Goal: Transaction & Acquisition: Subscribe to service/newsletter

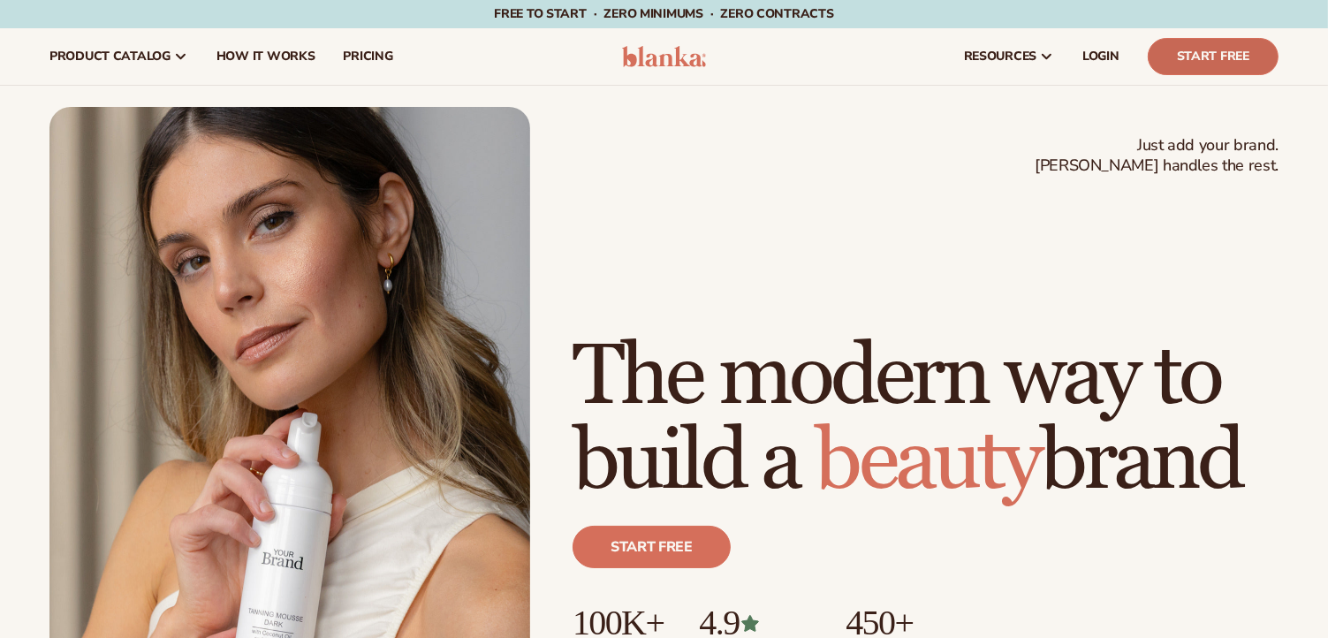
click at [1206, 65] on link "Start Free" at bounding box center [1213, 56] width 131 height 37
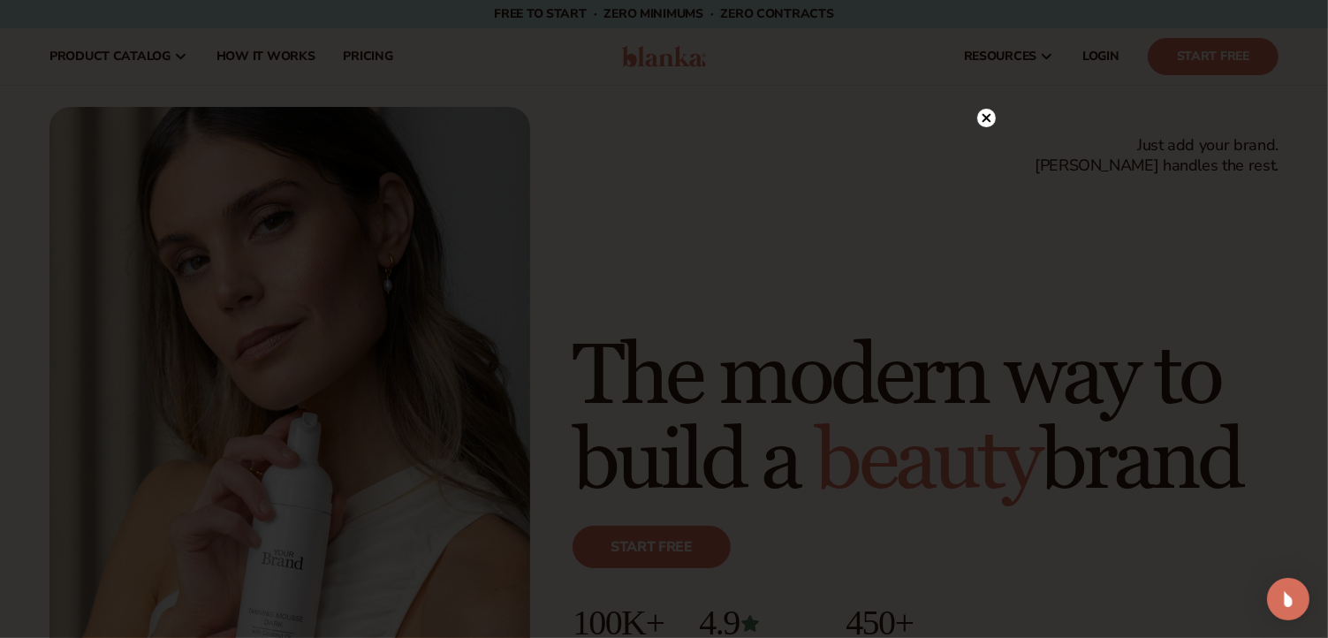
click at [284, 156] on div at bounding box center [664, 319] width 1328 height 638
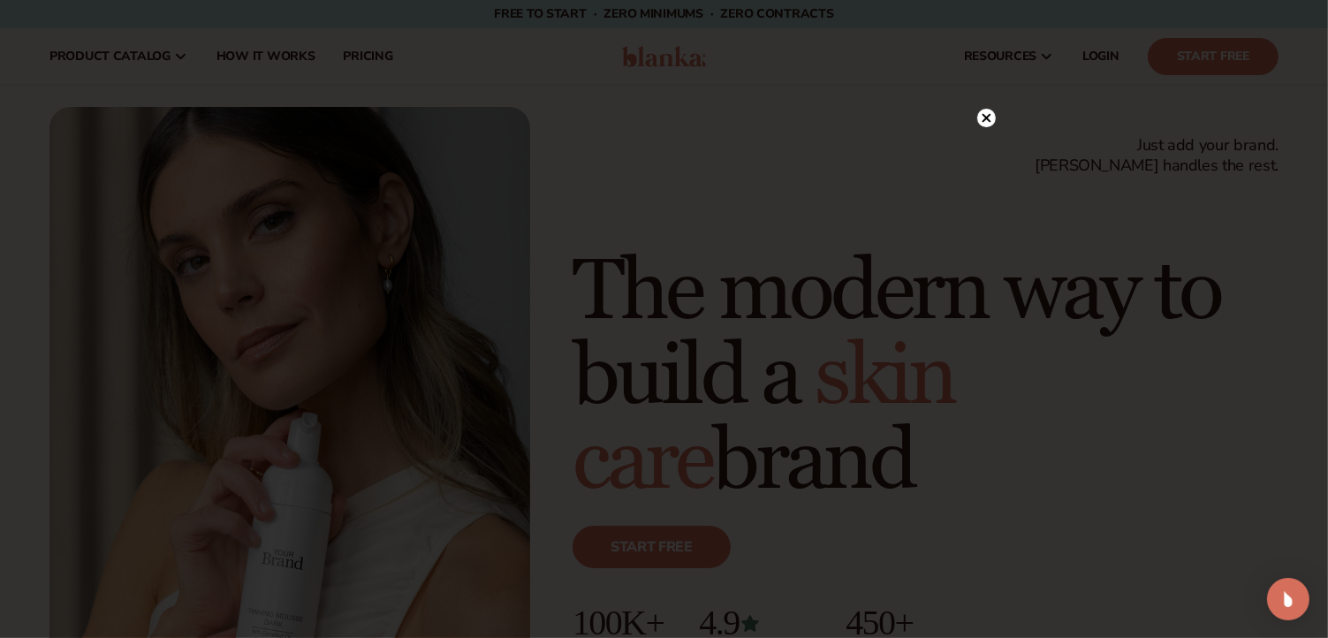
click at [984, 124] on circle at bounding box center [987, 118] width 19 height 19
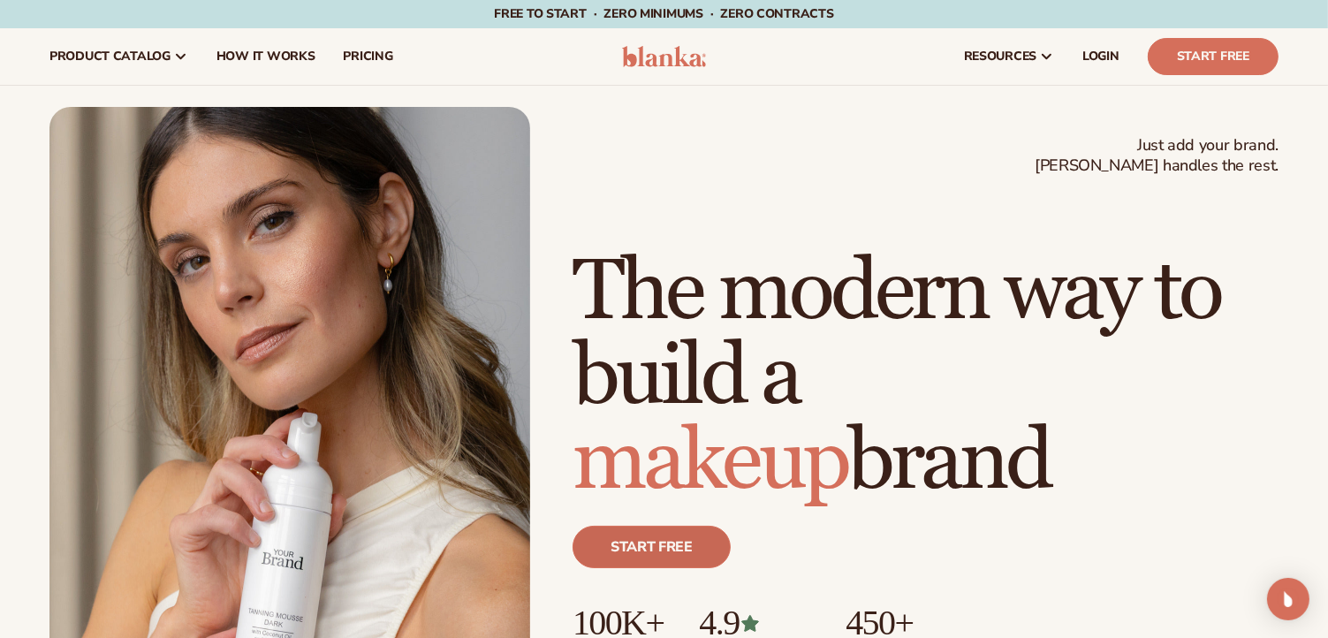
click at [647, 557] on link "Start free" at bounding box center [652, 547] width 158 height 42
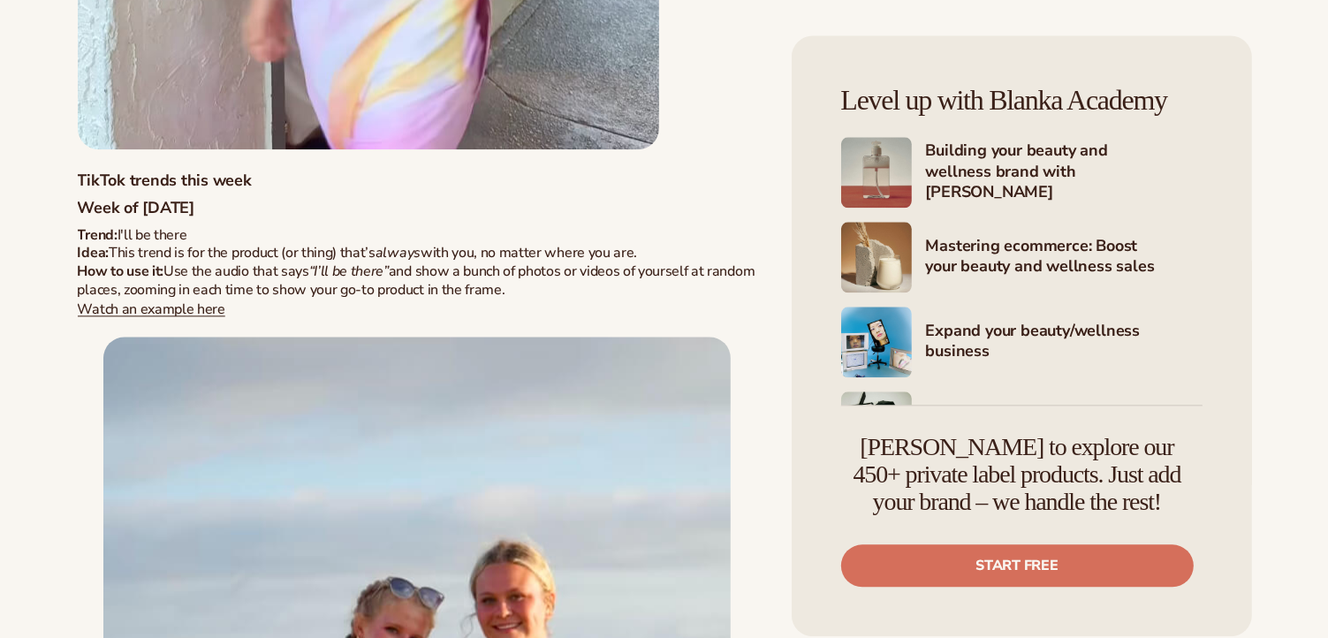
scroll to position [11136, 0]
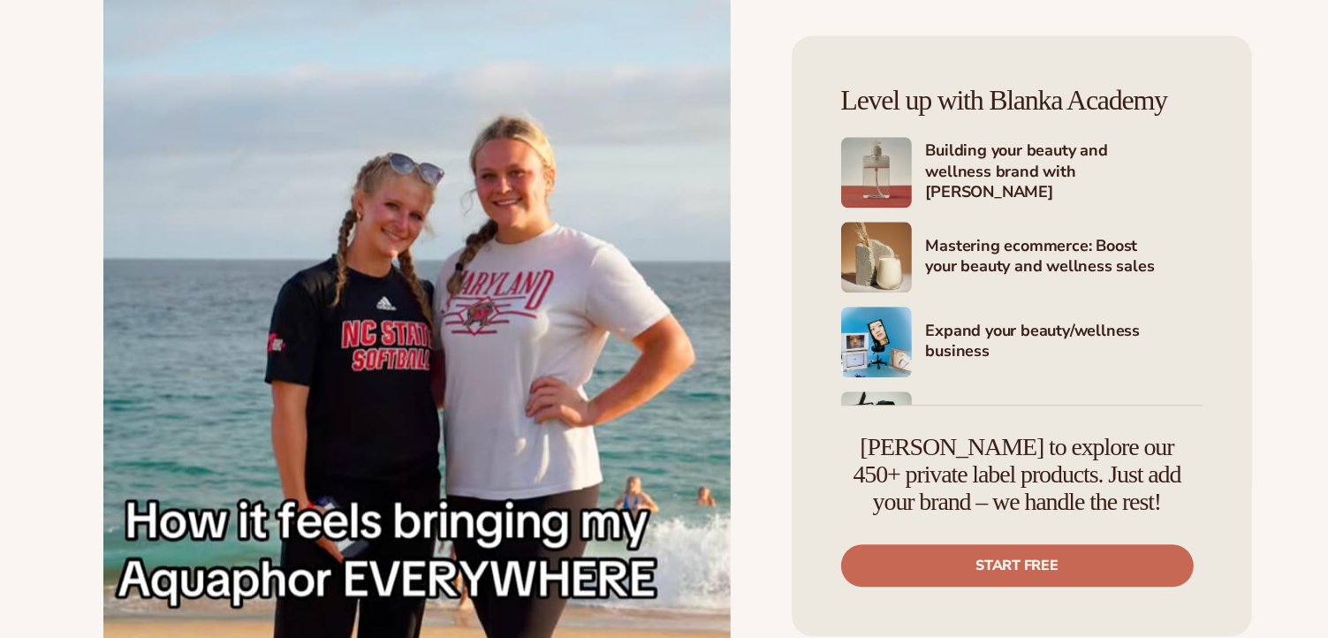
click at [978, 559] on link "Start free" at bounding box center [1017, 565] width 353 height 42
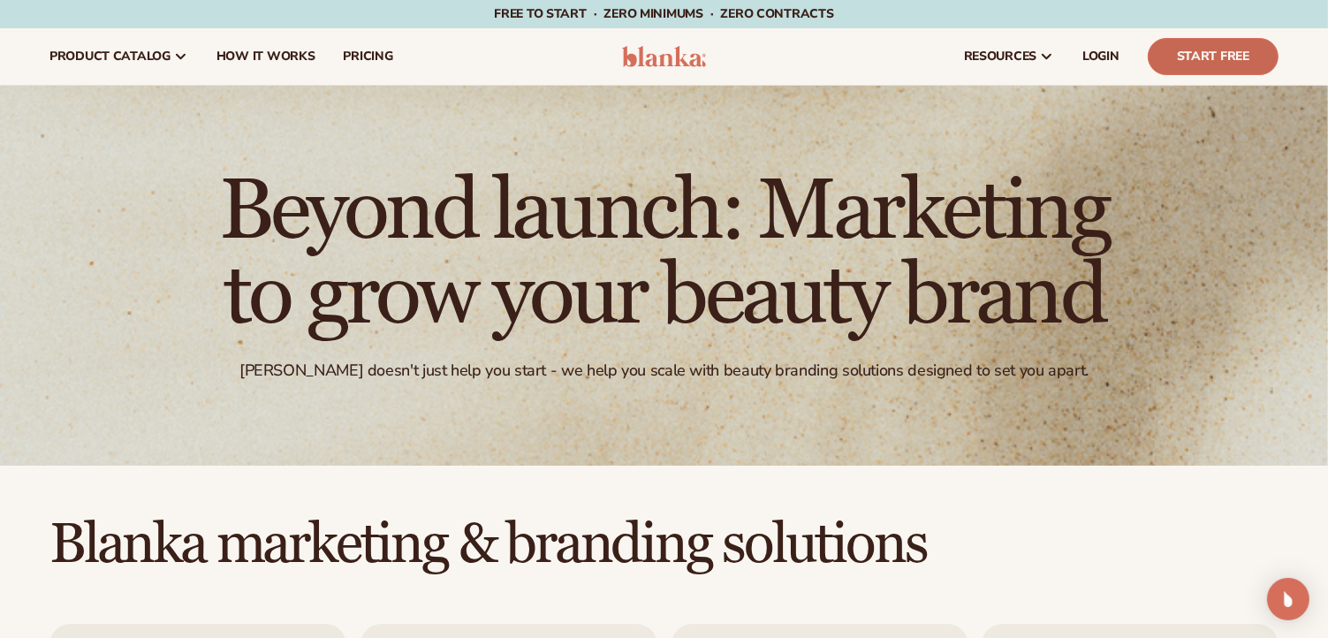
click at [1196, 65] on link "Start Free" at bounding box center [1213, 56] width 131 height 37
click at [480, 76] on nav "product catalog Private label products The Lab by Blanka" at bounding box center [319, 56] width 569 height 57
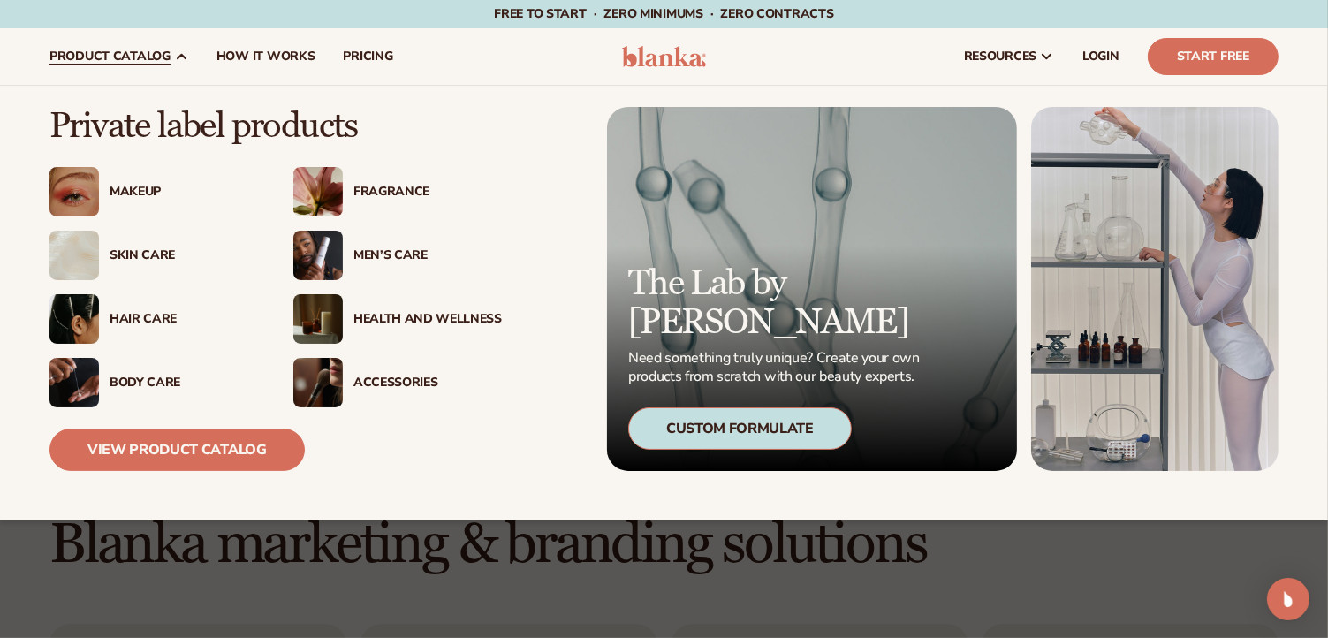
click at [148, 329] on div "Hair Care" at bounding box center [153, 318] width 209 height 49
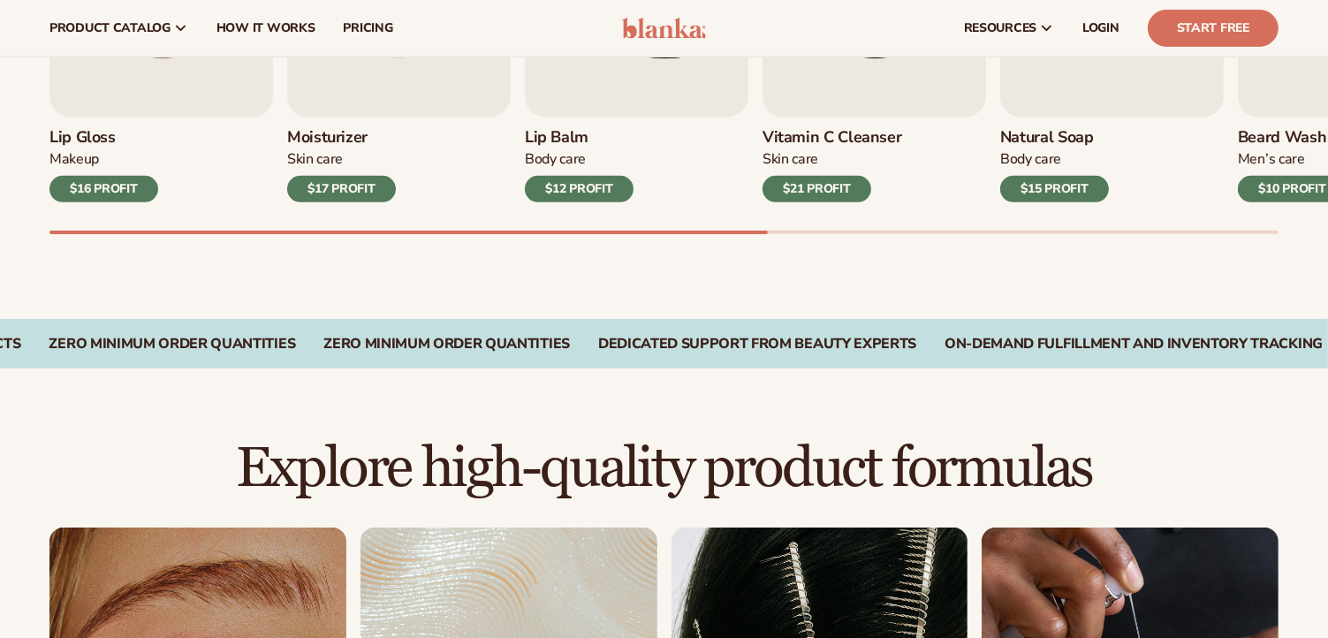
scroll to position [530, 0]
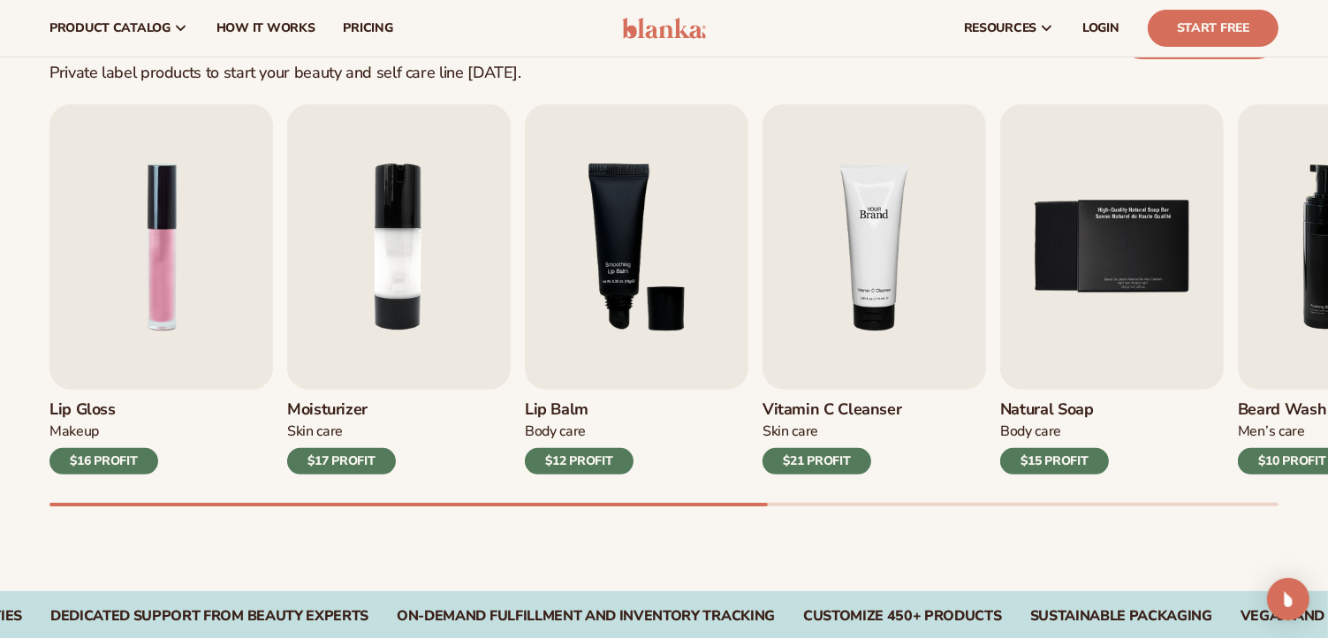
click at [856, 312] on img "4 / 9" at bounding box center [875, 246] width 224 height 285
click at [868, 305] on img "4 / 9" at bounding box center [875, 246] width 224 height 285
click at [813, 411] on h3 "Vitamin C Cleanser" at bounding box center [833, 409] width 140 height 19
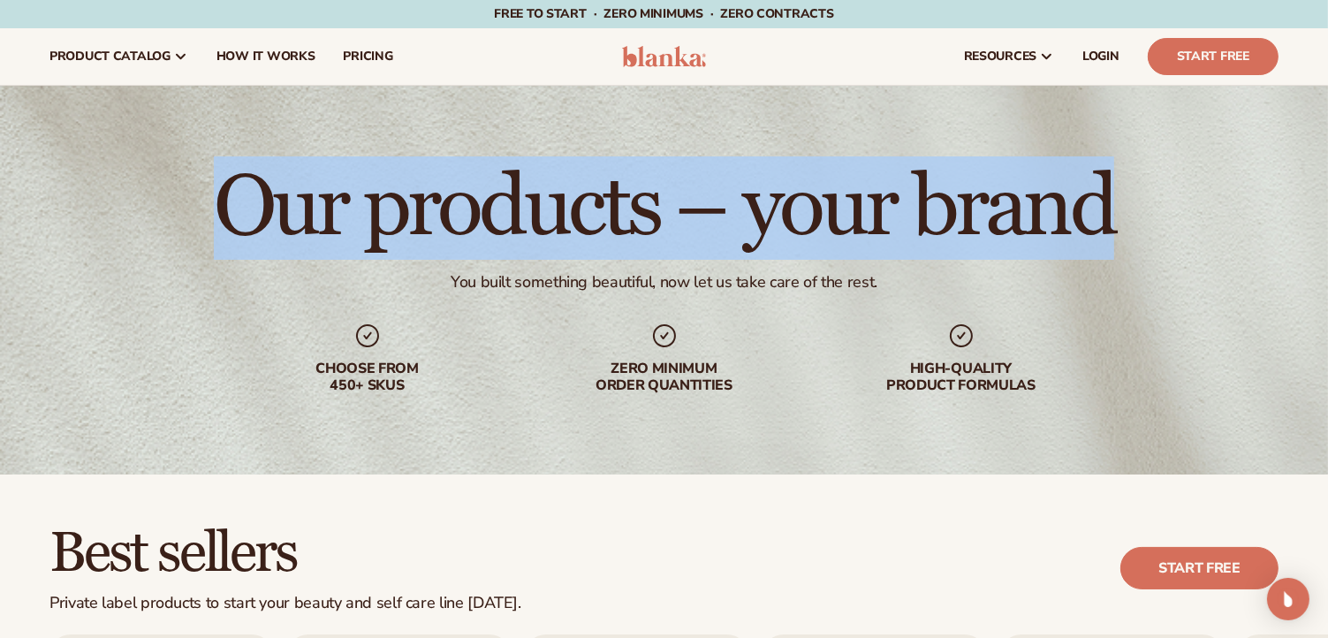
drag, startPoint x: 41, startPoint y: 160, endPoint x: 1192, endPoint y: 186, distance: 1152.0
click at [1192, 186] on div "Our products – your brand You built something beautiful, now let us take care o…" at bounding box center [664, 280] width 1328 height 389
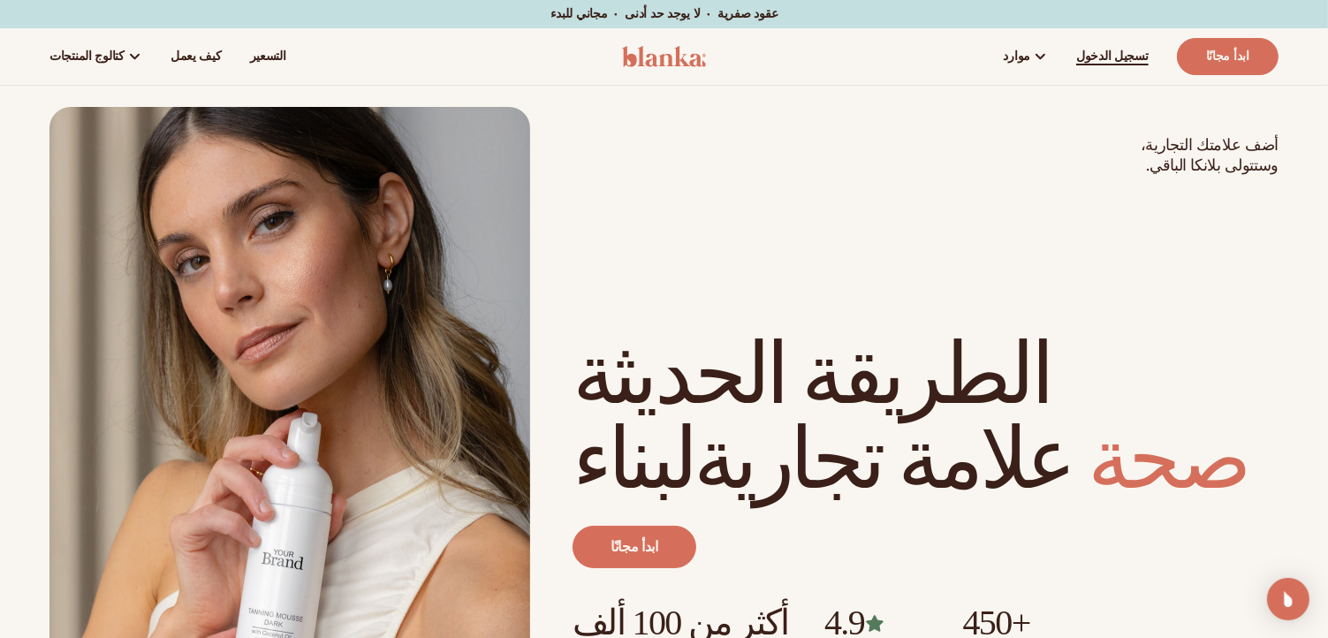
click at [1100, 55] on font "تسجيل الدخول" at bounding box center [1113, 56] width 72 height 17
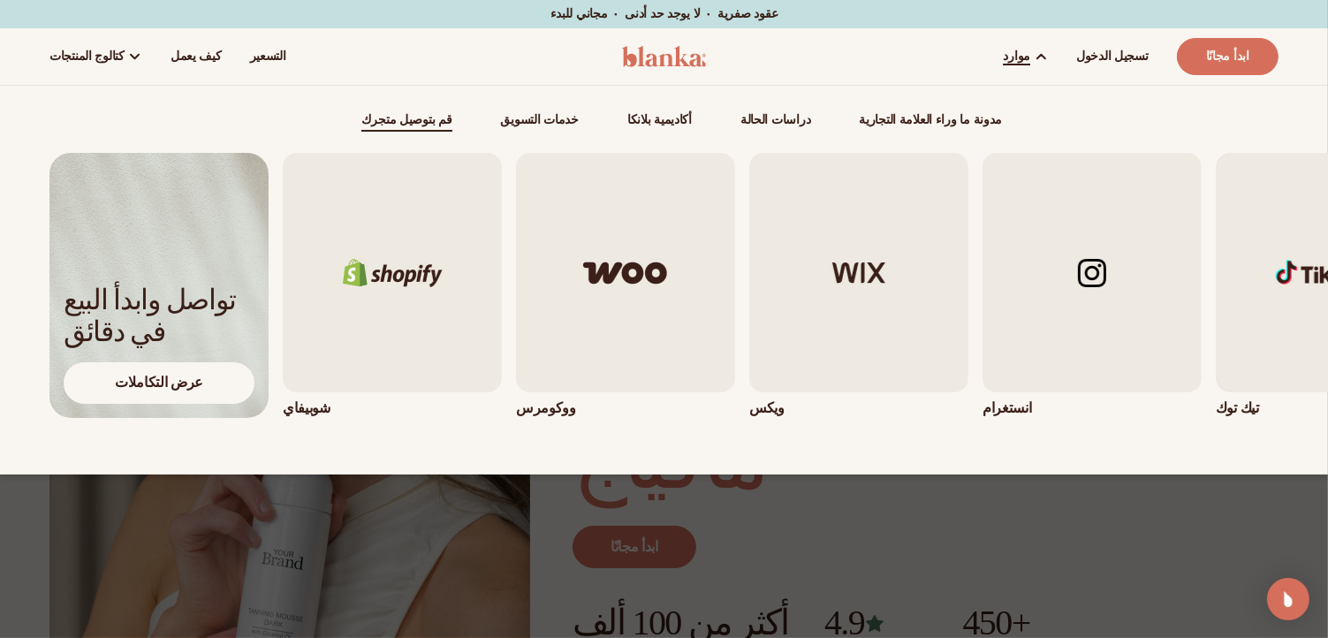
click at [1031, 50] on font "موارد" at bounding box center [1017, 56] width 27 height 17
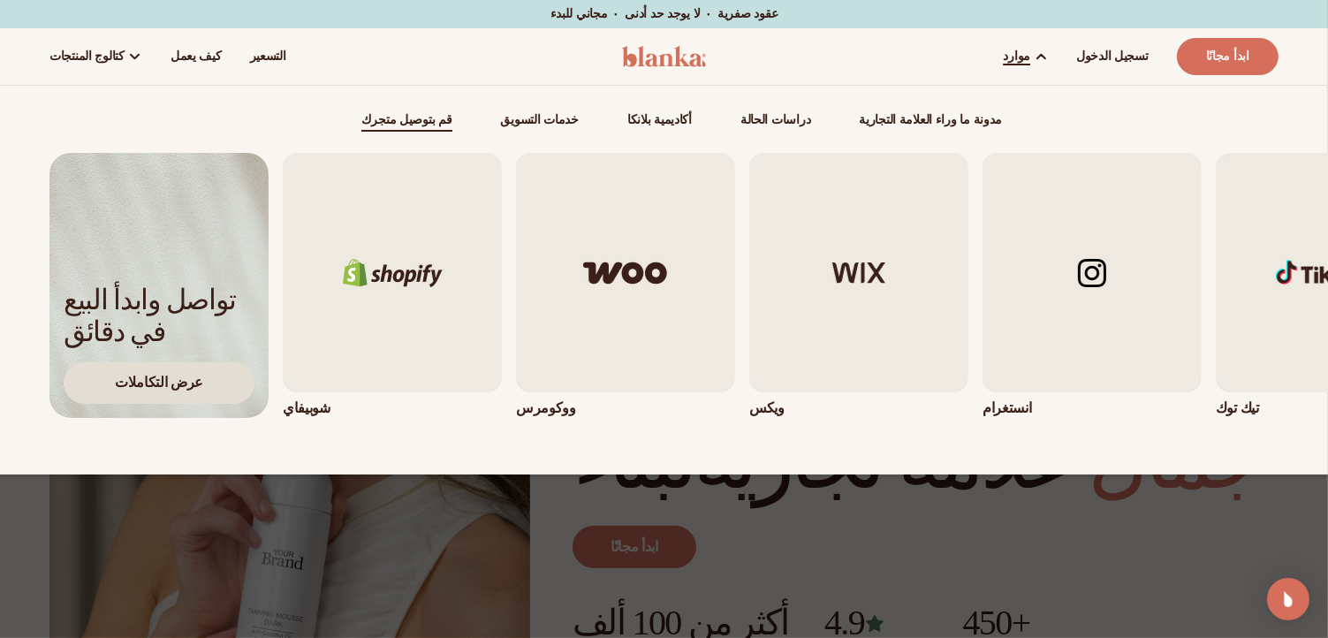
click at [241, 376] on div "عرض التكاملات" at bounding box center [159, 383] width 191 height 42
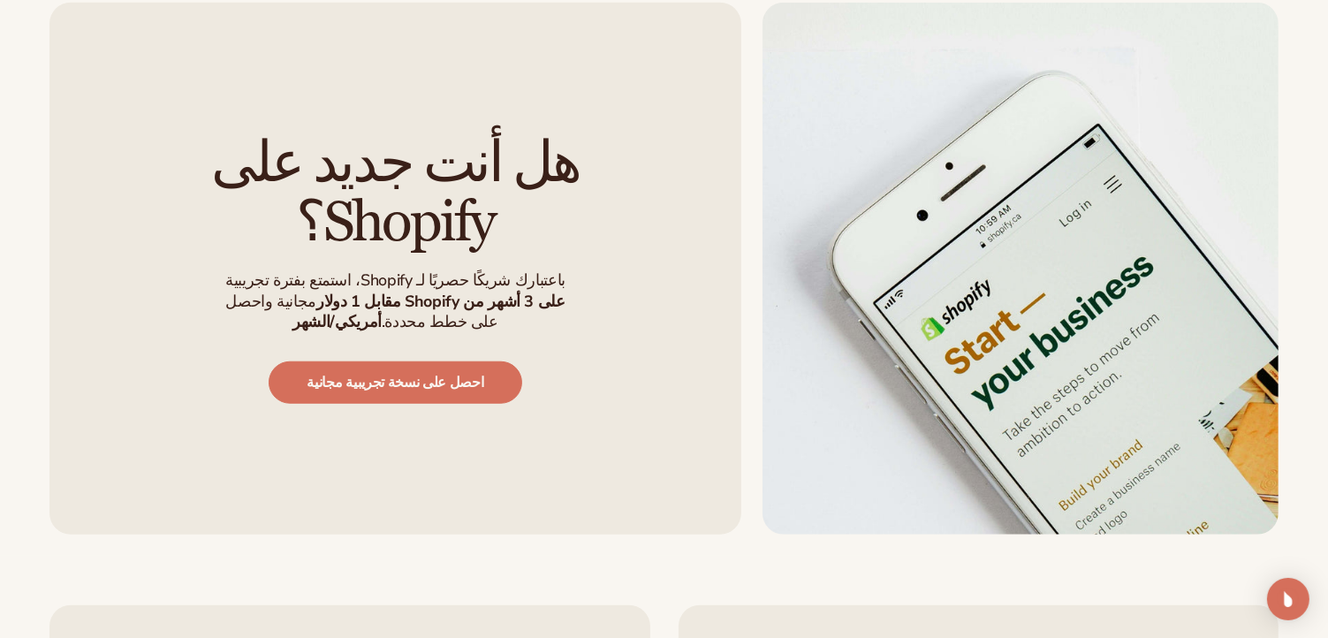
scroll to position [1391, 0]
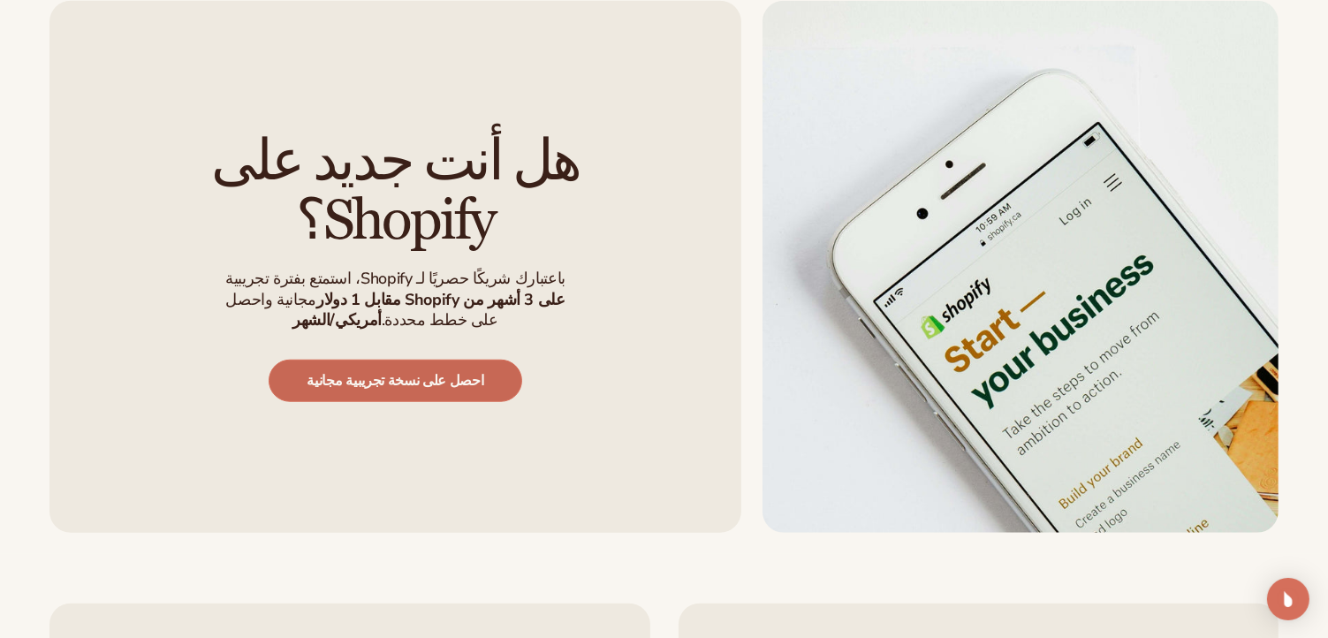
click at [408, 371] on font "احصل على نسخة تجريبية مجانية" at bounding box center [395, 380] width 177 height 19
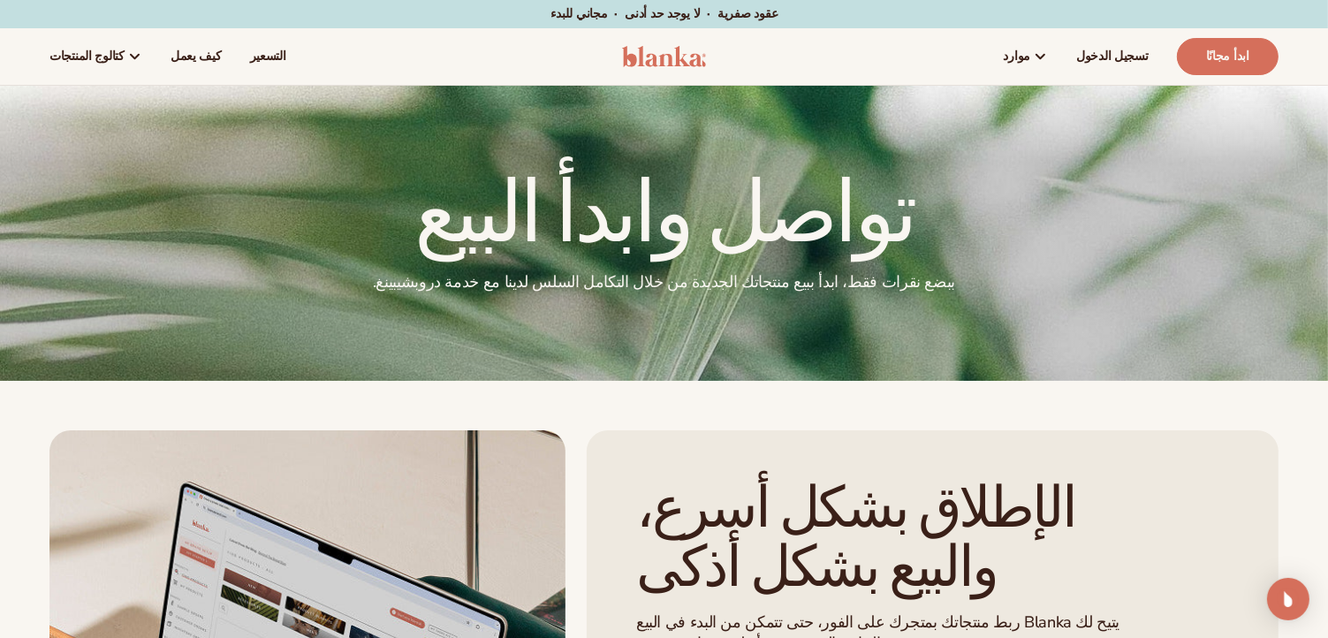
scroll to position [530, 0]
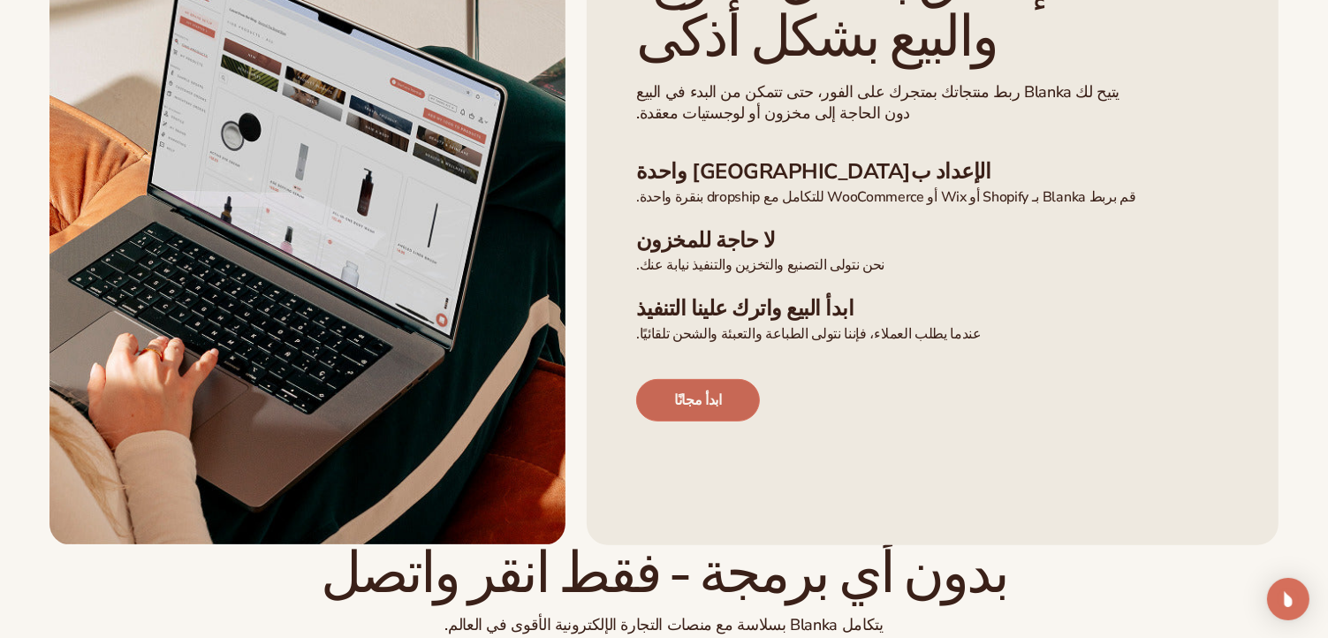
click at [689, 393] on font "ابدأ مجانًا" at bounding box center [698, 400] width 48 height 19
